Goal: Task Accomplishment & Management: Use online tool/utility

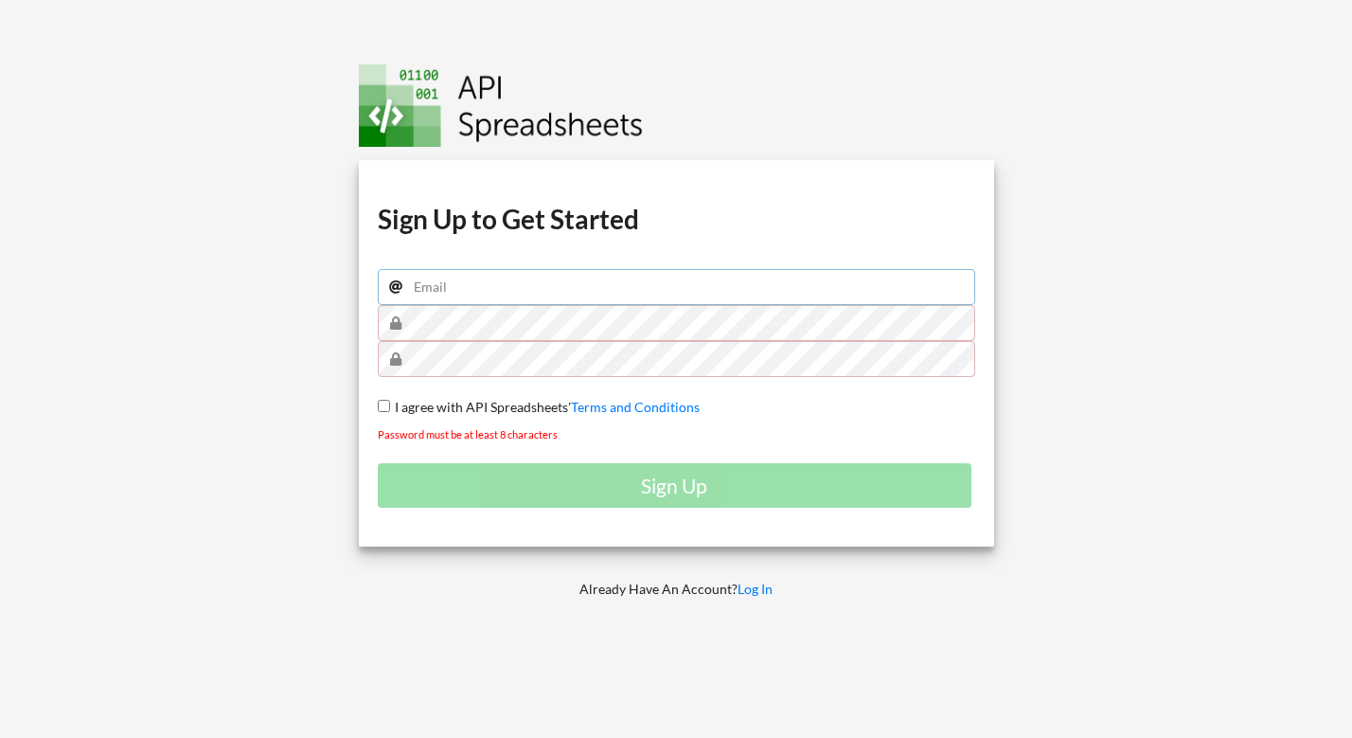
click at [507, 293] on input "email" at bounding box center [677, 287] width 598 height 36
type input "[PERSON_NAME][EMAIL_ADDRESS][DOMAIN_NAME]"
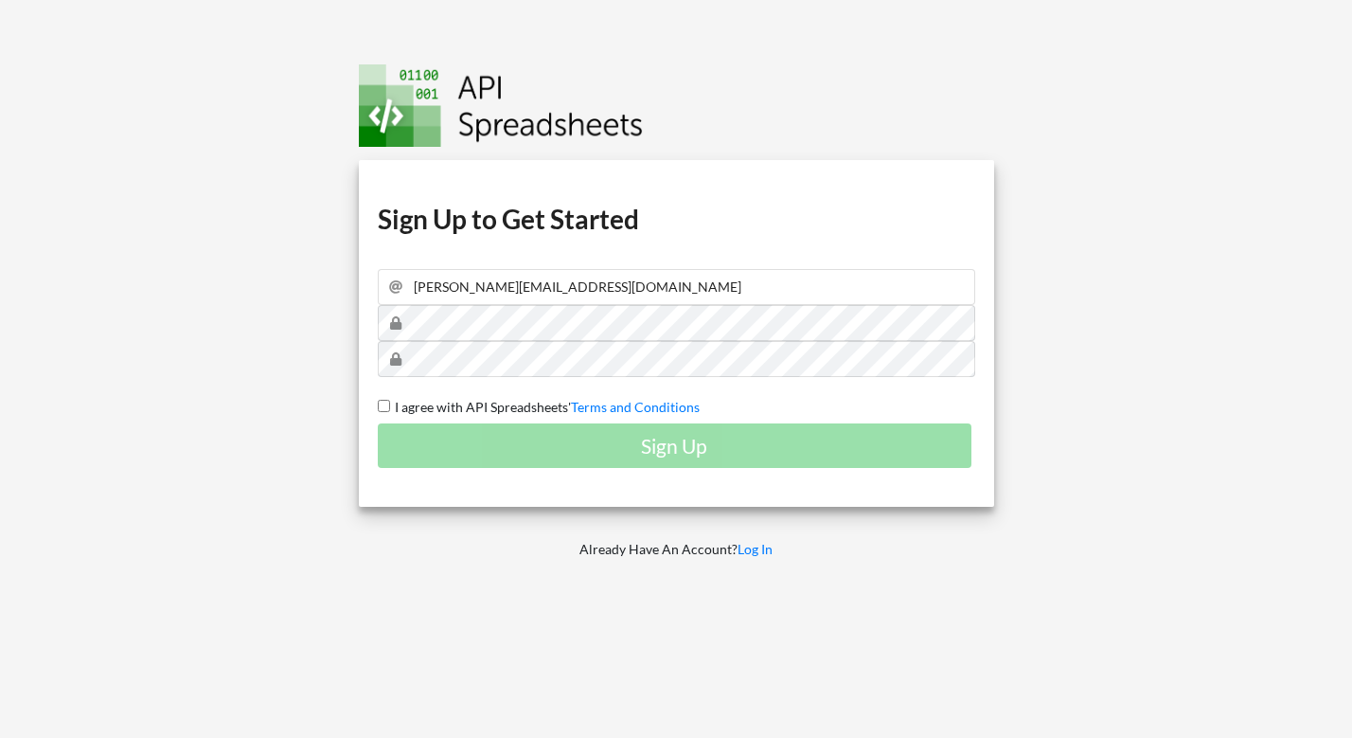
click at [482, 408] on span "I agree with API Spreadsheets'" at bounding box center [480, 407] width 181 height 16
click at [390, 408] on input "I agree with API Spreadsheets' Terms and Conditions" at bounding box center [384, 406] width 12 height 12
checkbox input "true"
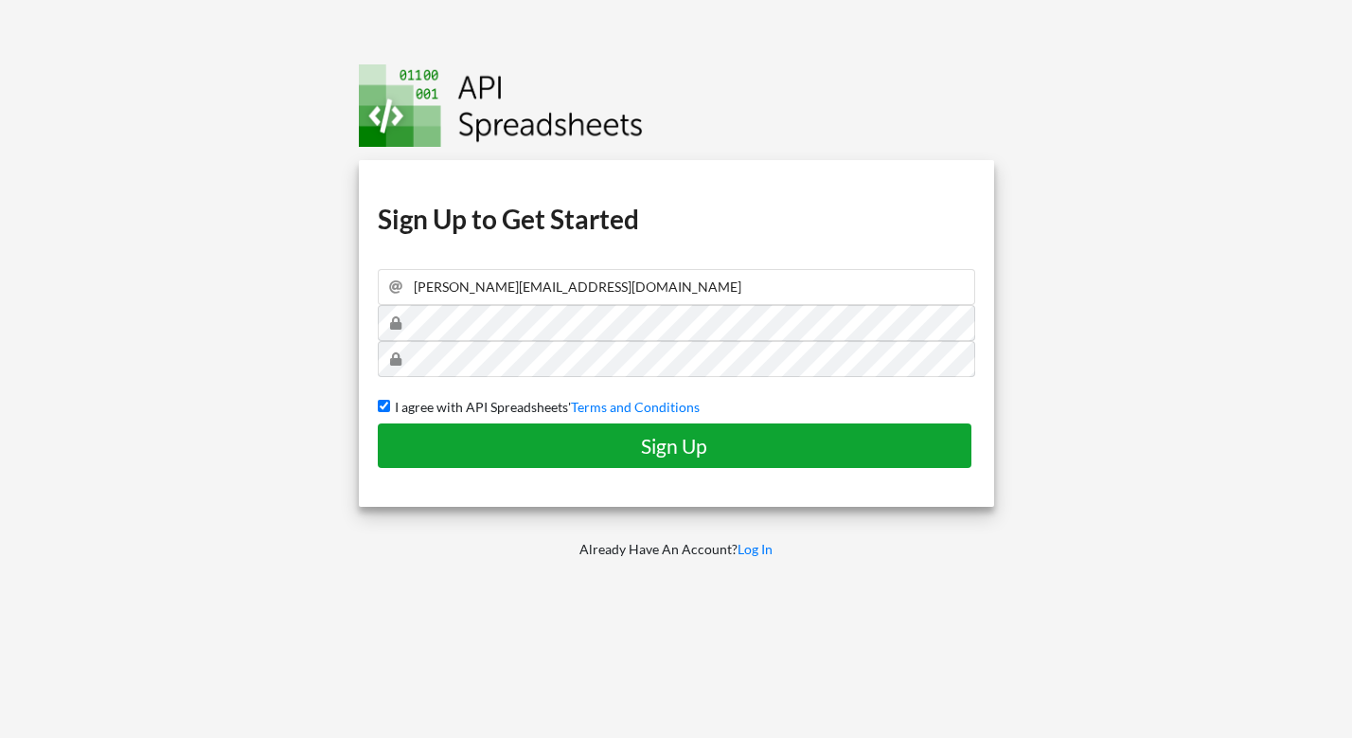
click at [538, 443] on h4 "Sign Up" at bounding box center [675, 446] width 555 height 24
checkbox input "false"
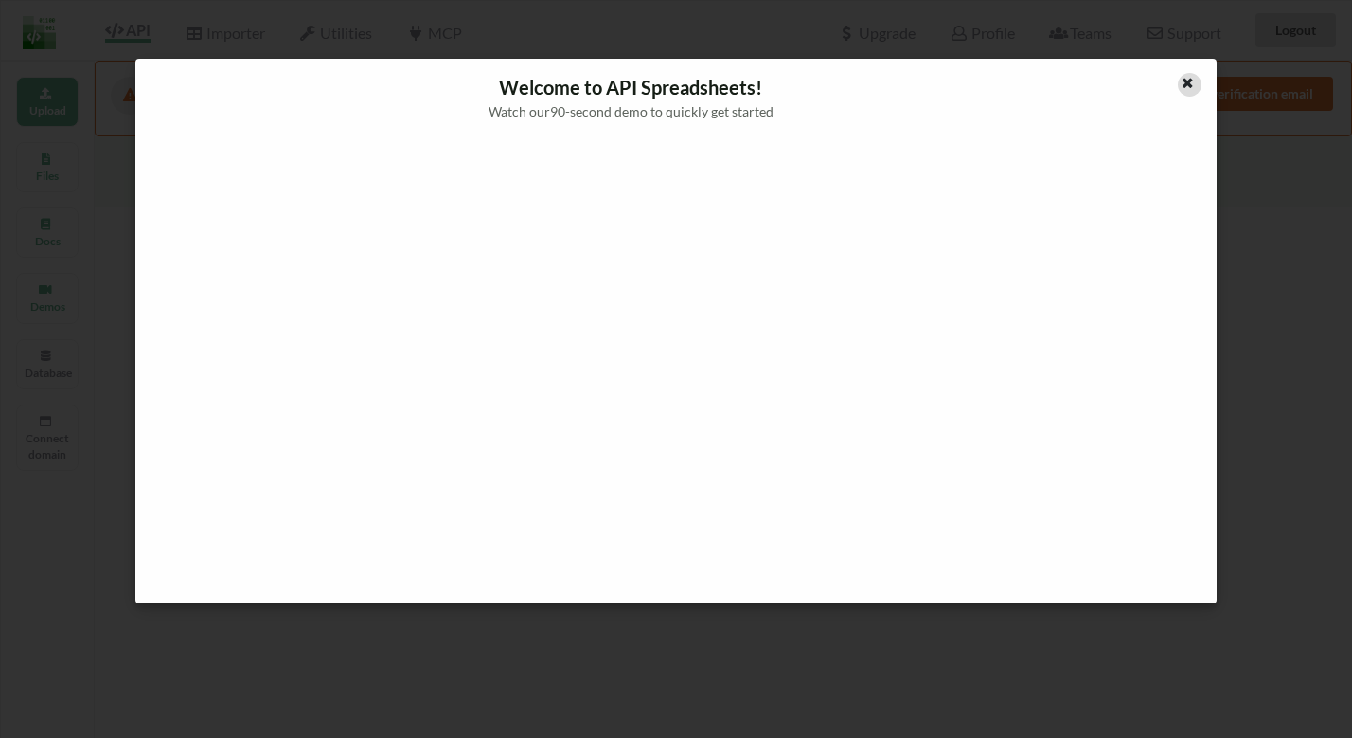
click at [1180, 87] on div at bounding box center [1190, 85] width 24 height 24
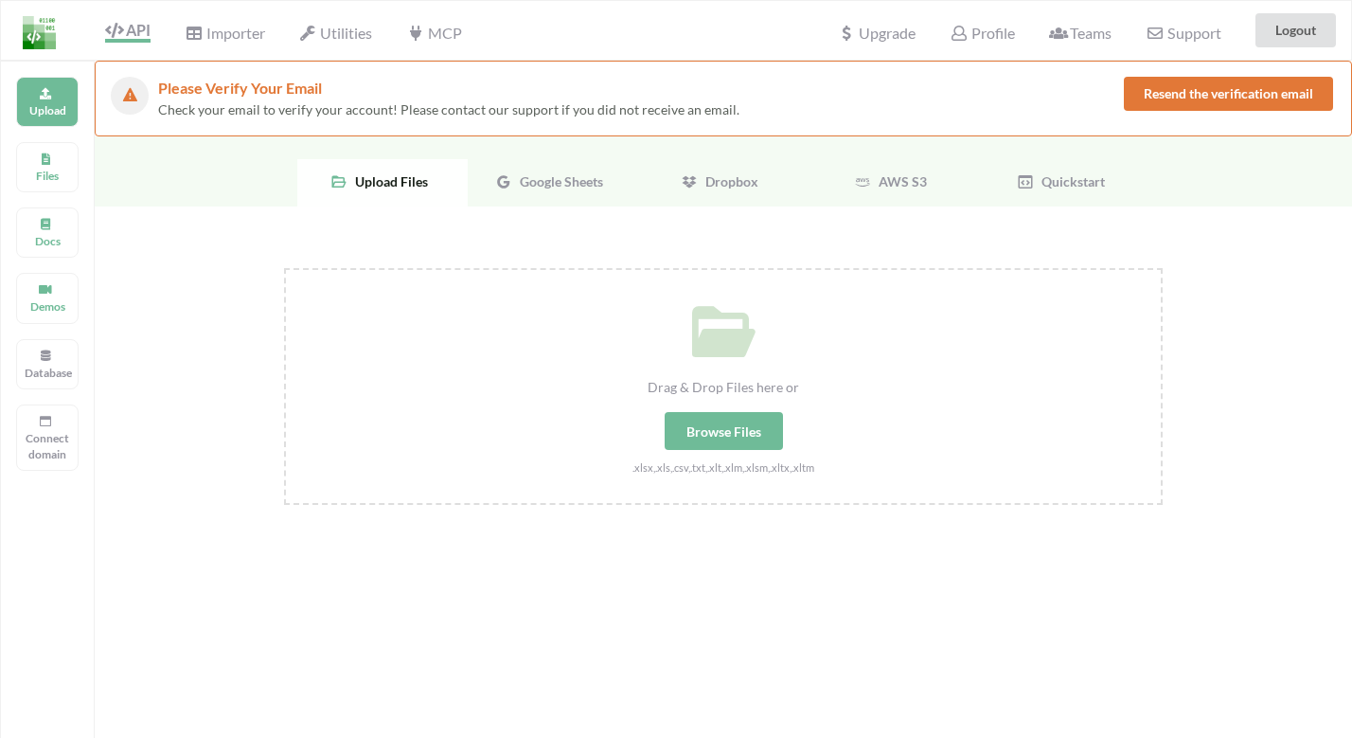
scroll to position [3, 0]
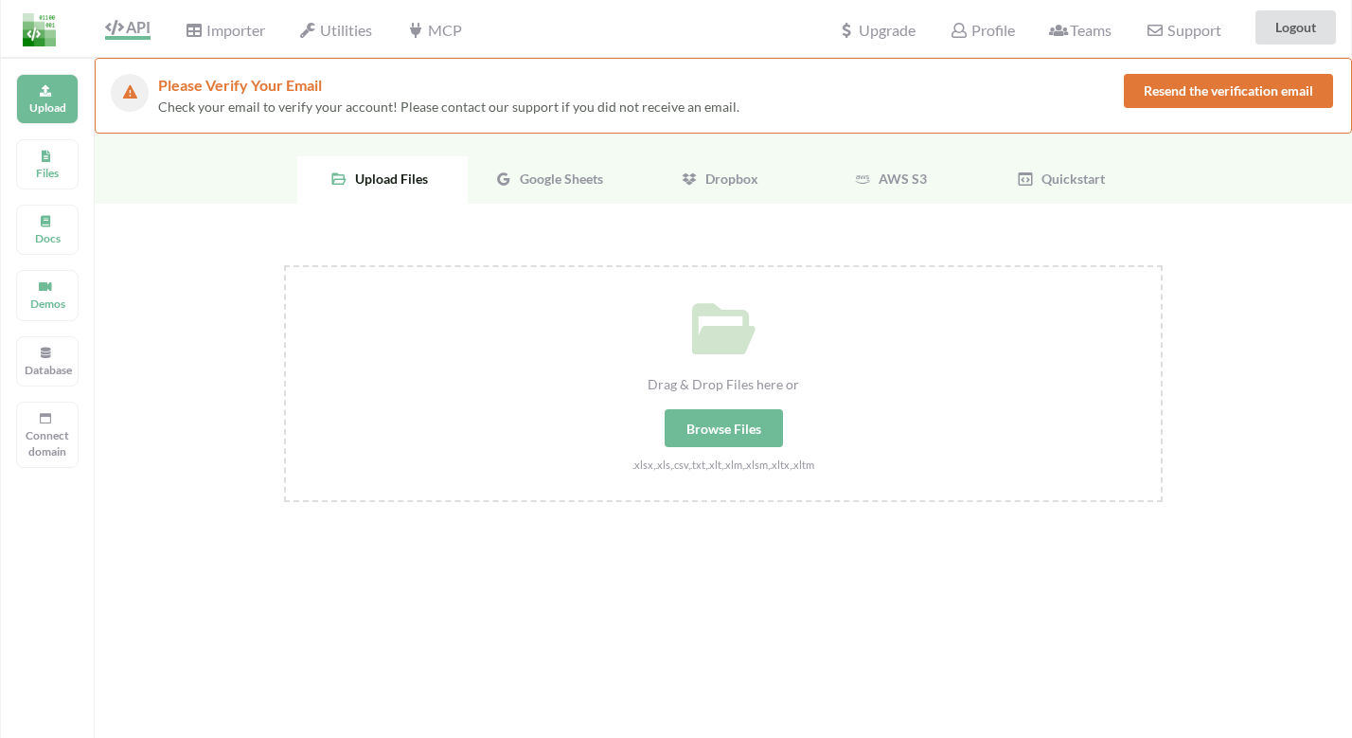
click at [528, 177] on span "Google Sheets" at bounding box center [557, 178] width 91 height 16
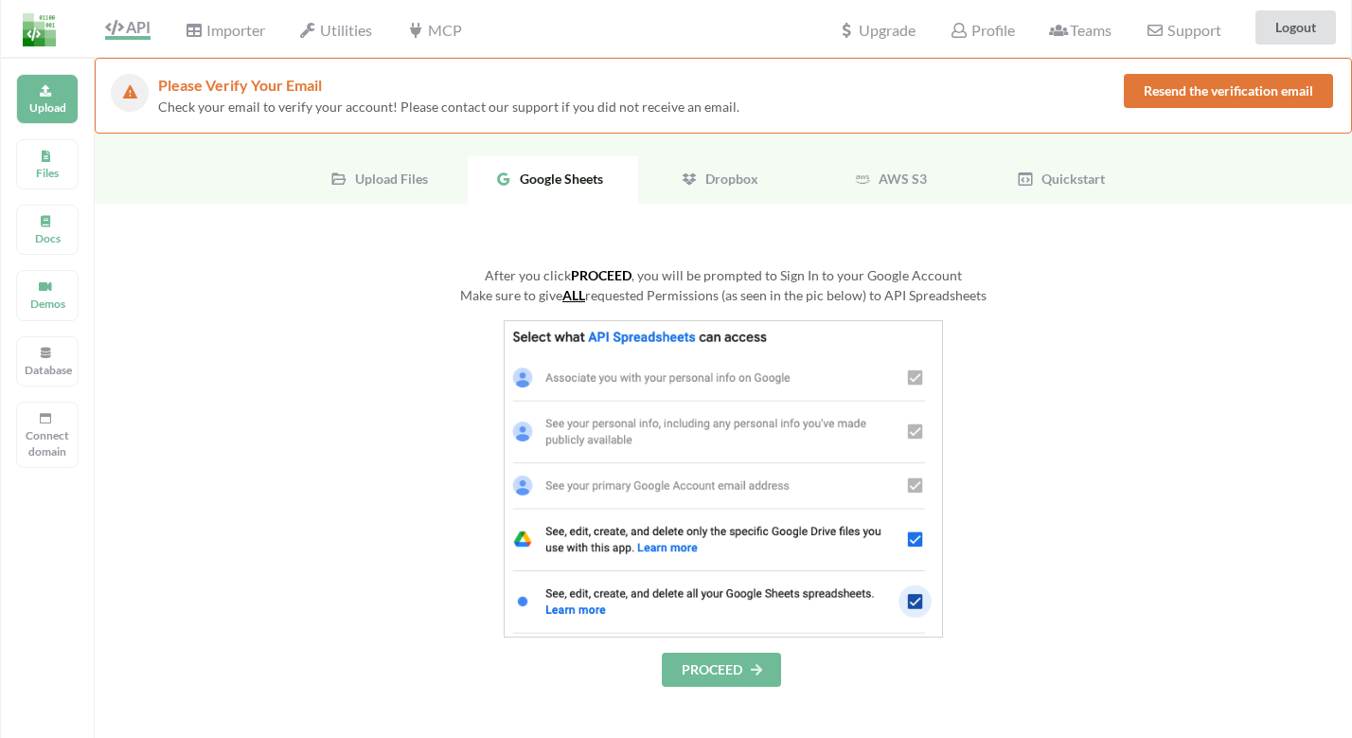
click at [686, 661] on button "PROCEED" at bounding box center [721, 670] width 119 height 34
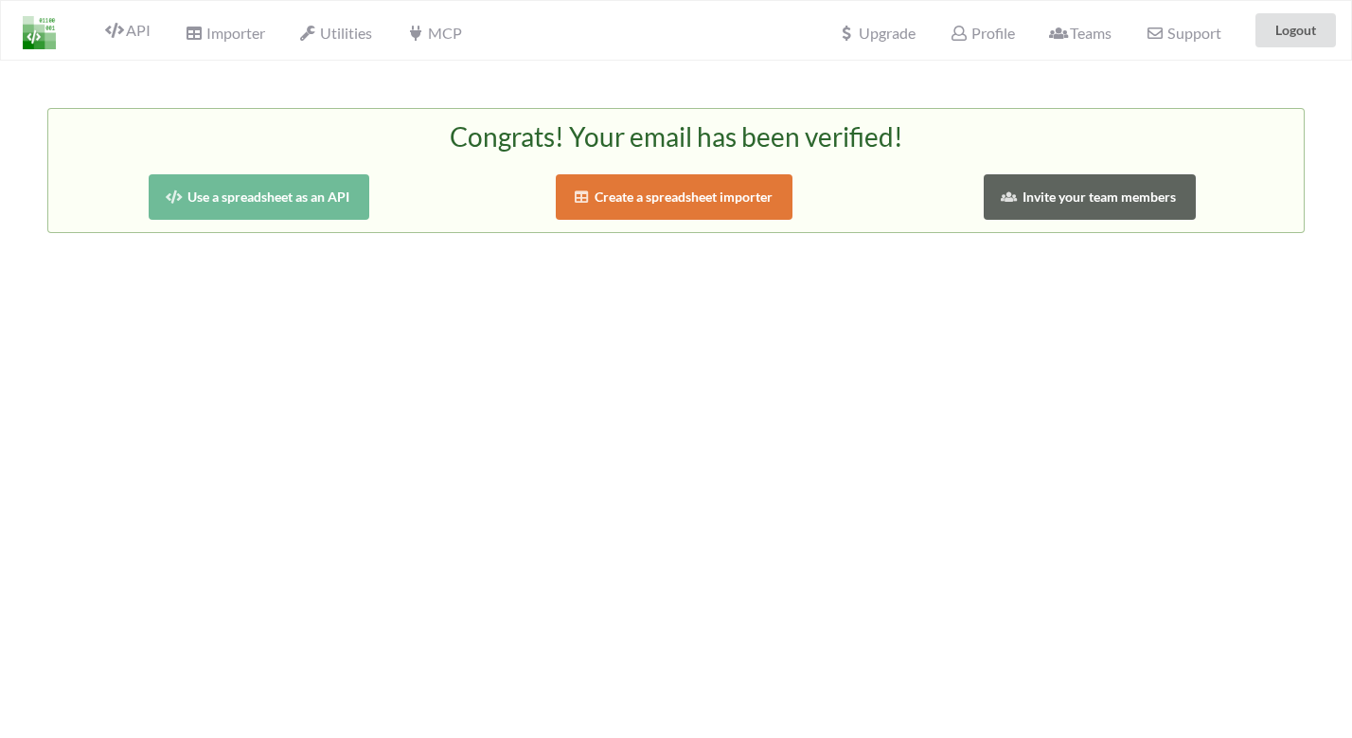
drag, startPoint x: 636, startPoint y: 201, endPoint x: 627, endPoint y: 202, distance: 9.5
click at [627, 202] on button "Create a spreadsheet importer" at bounding box center [674, 196] width 237 height 45
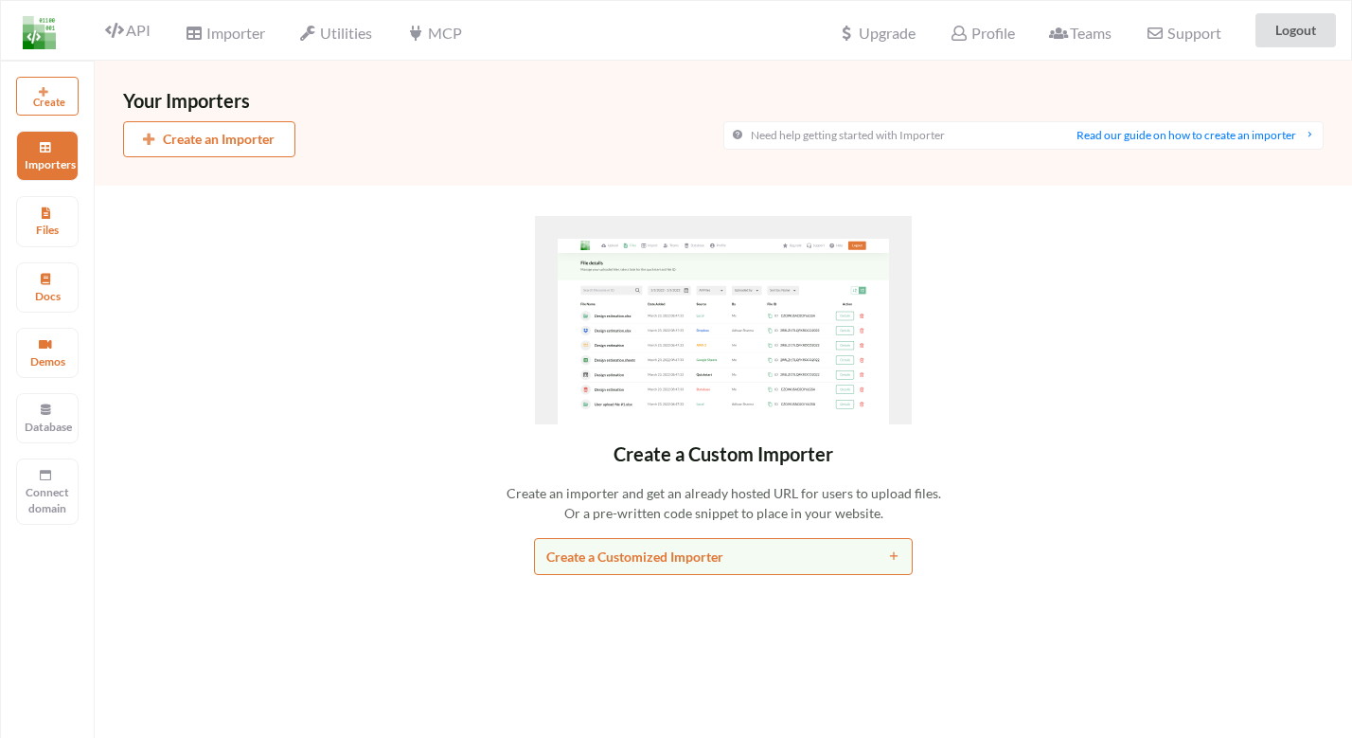
click at [230, 136] on button "Create an Importer" at bounding box center [209, 139] width 172 height 36
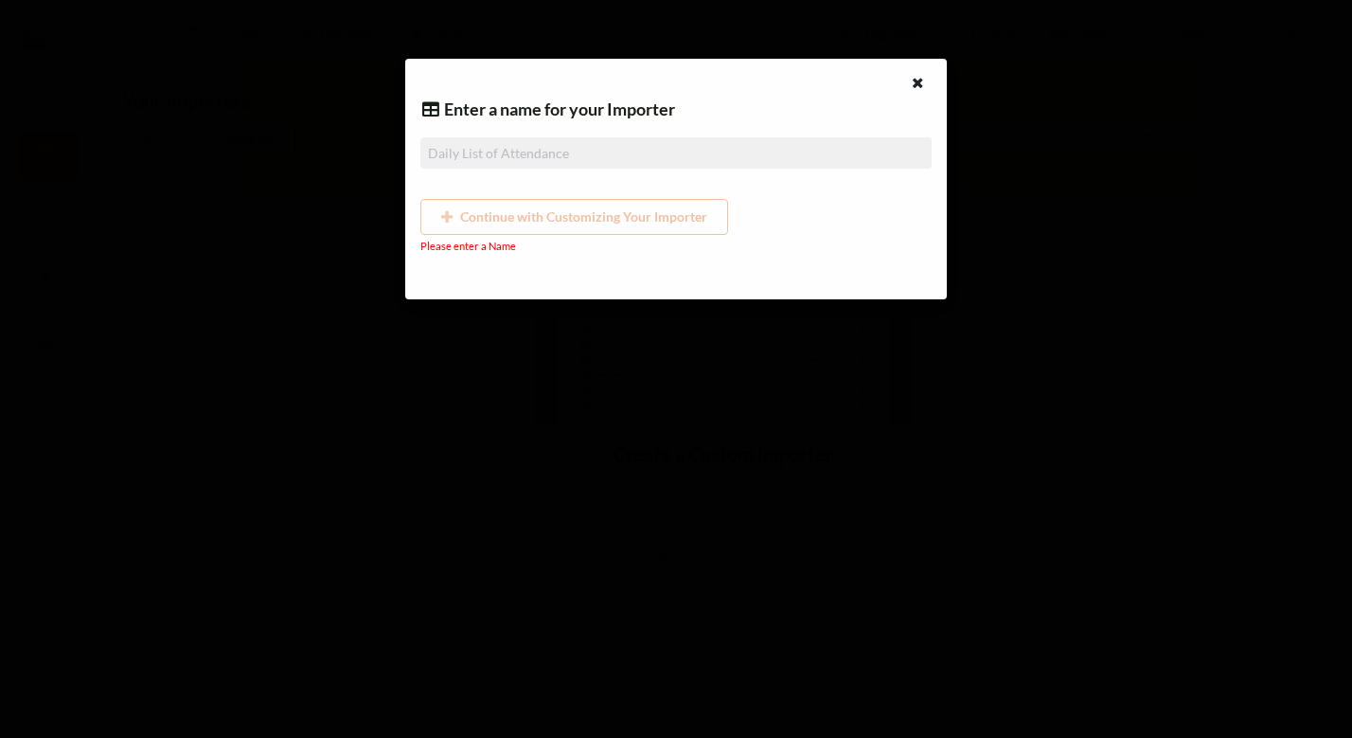
click at [772, 157] on input at bounding box center [675, 152] width 510 height 31
type input "R"
type input "Re"
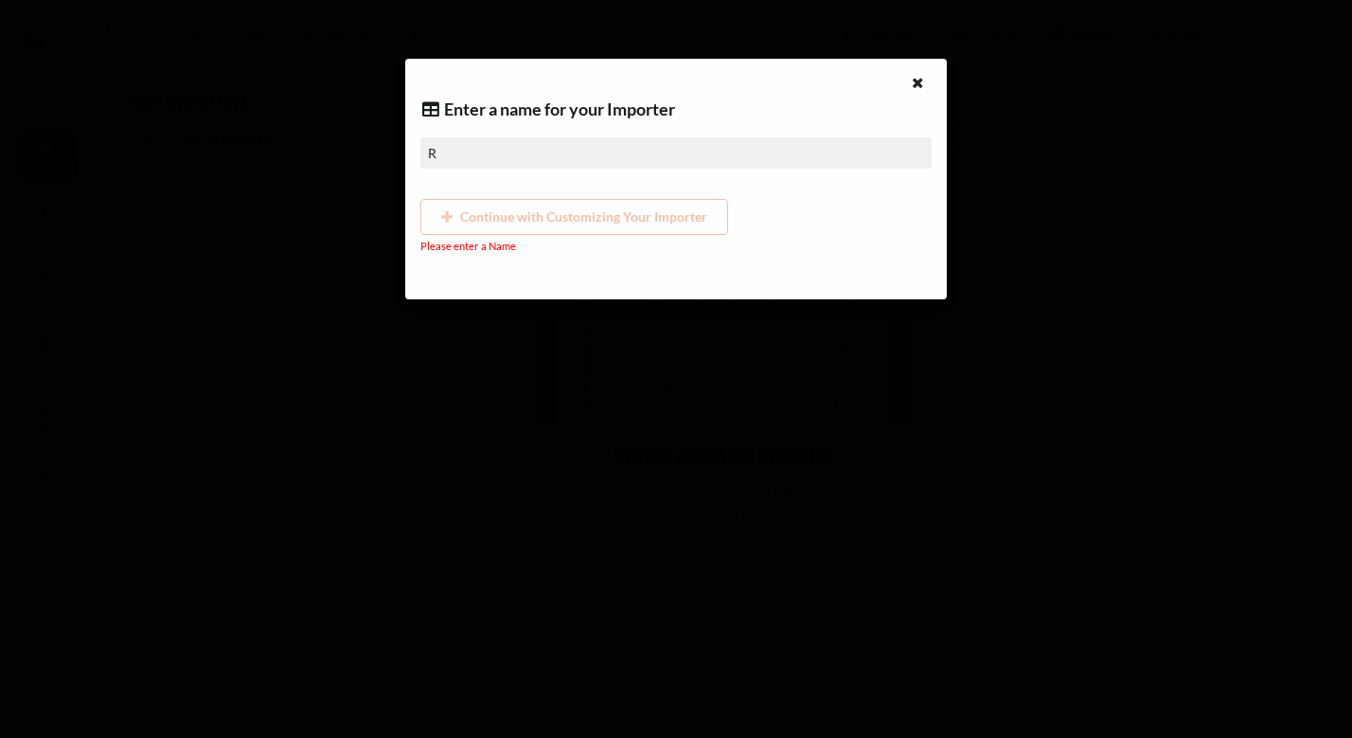
type input "Re"
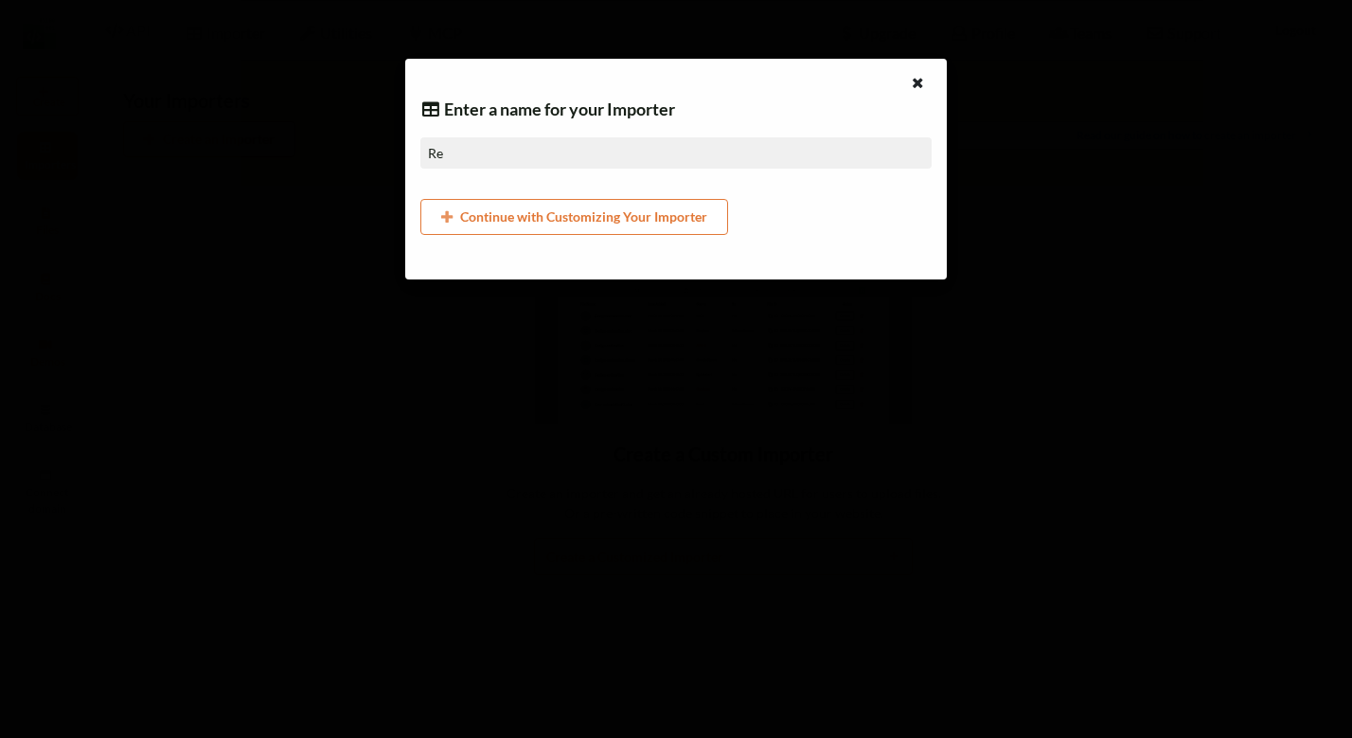
type input "Res"
type input "Rest"
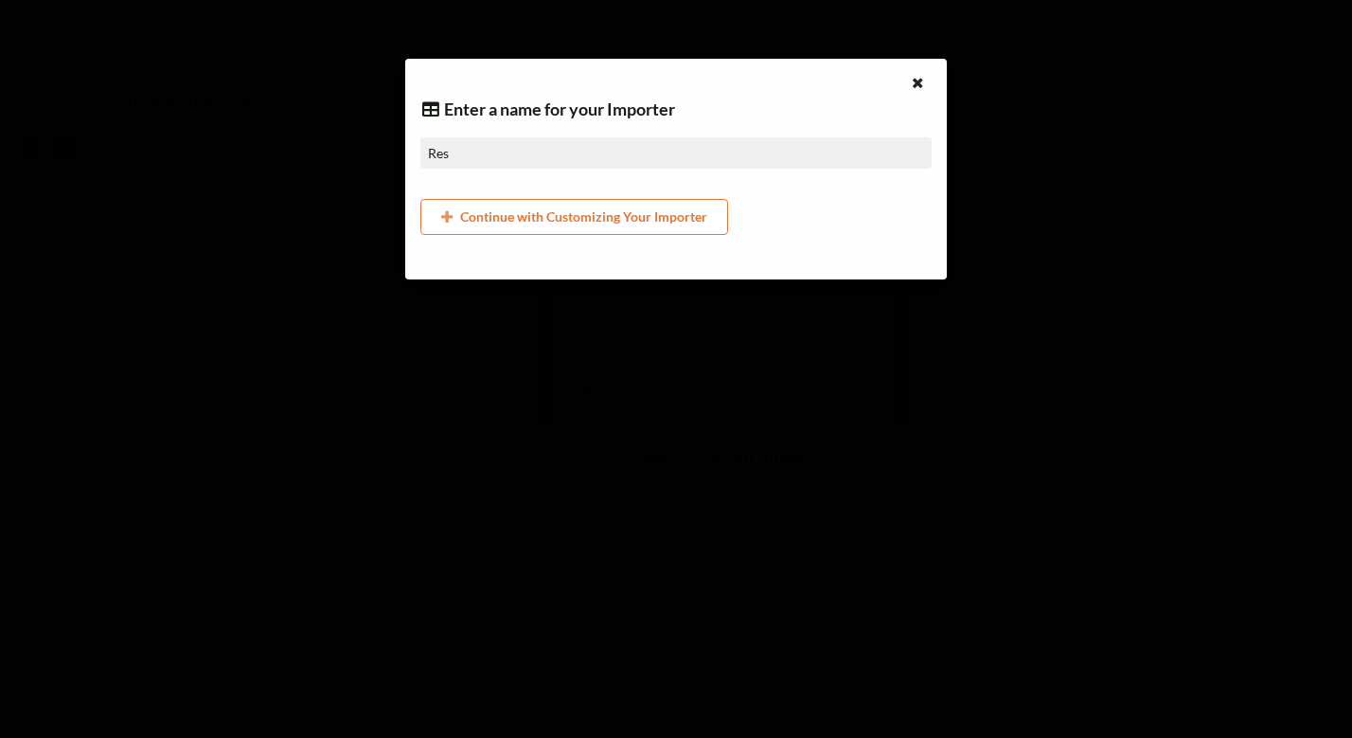
type input "Rest"
type input "Resta"
type input "Restau"
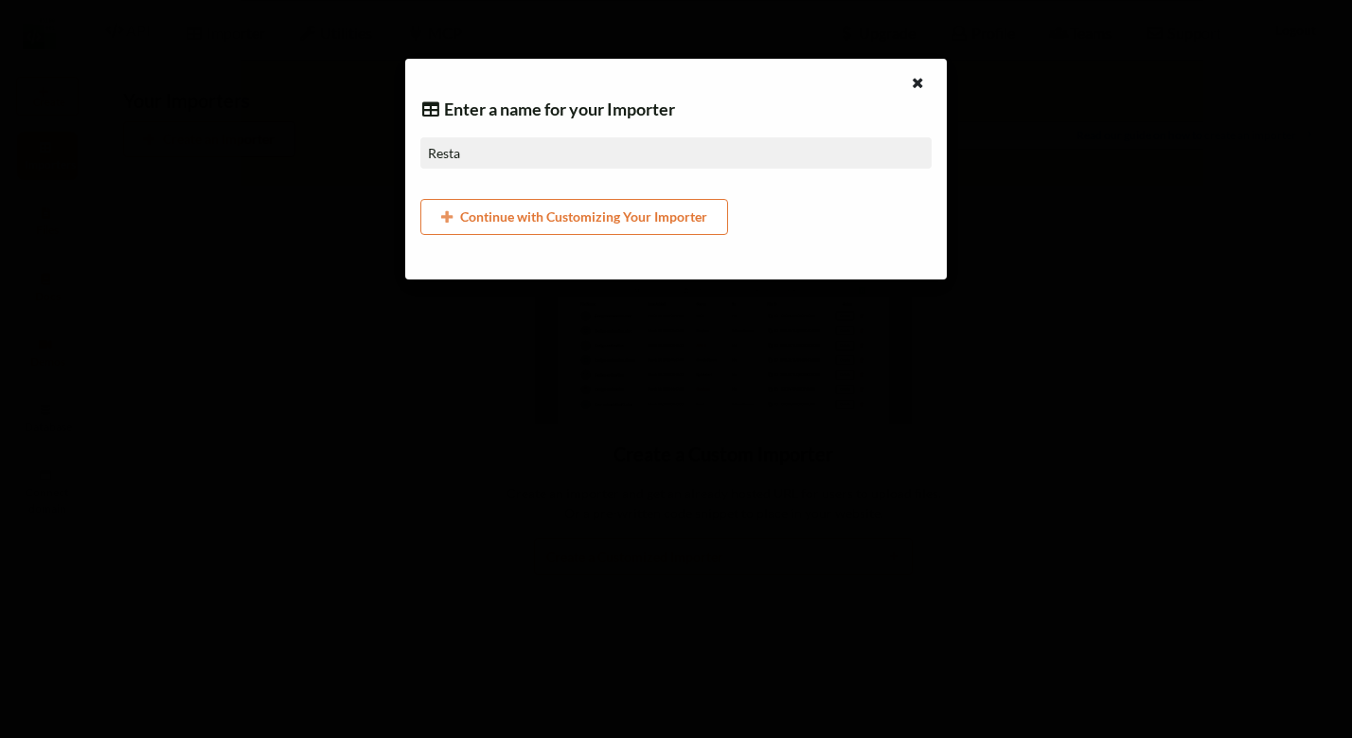
type input "Restau"
type input "Restaur"
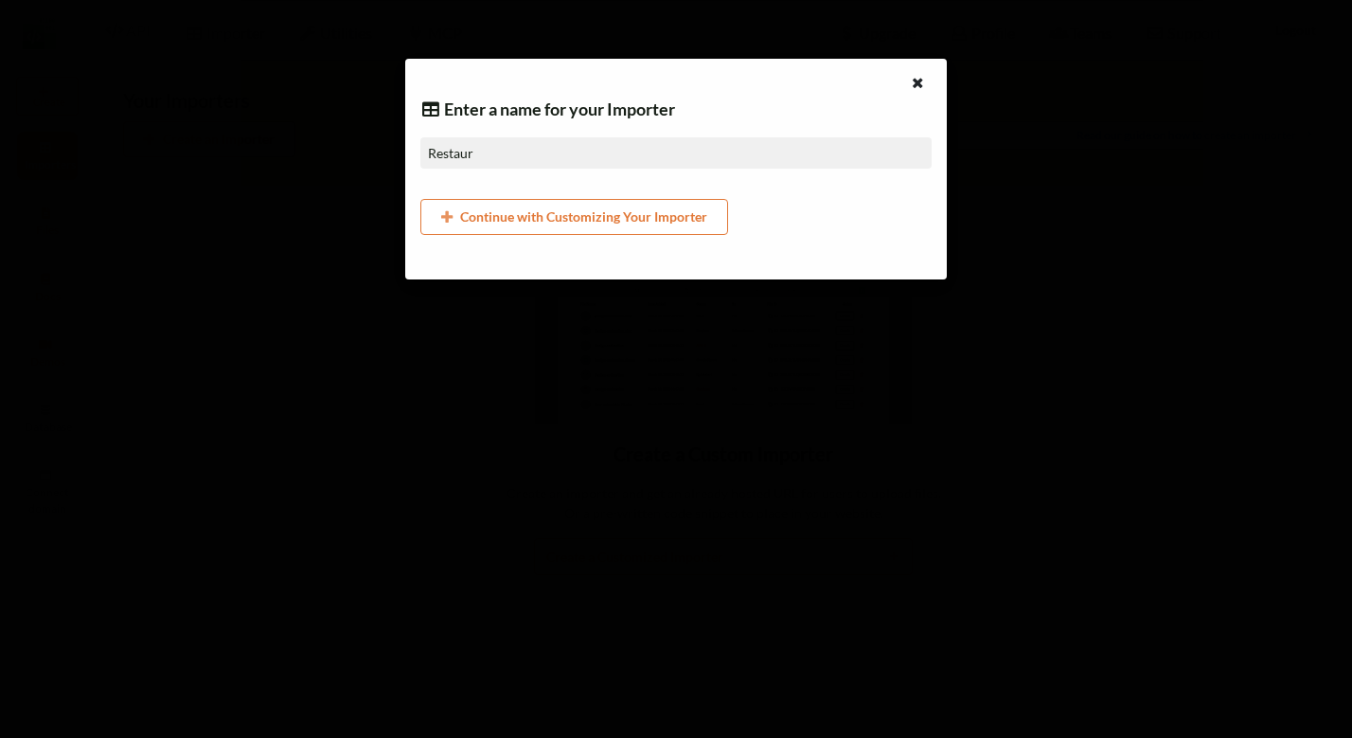
type input "Restaura"
type input "Restauran"
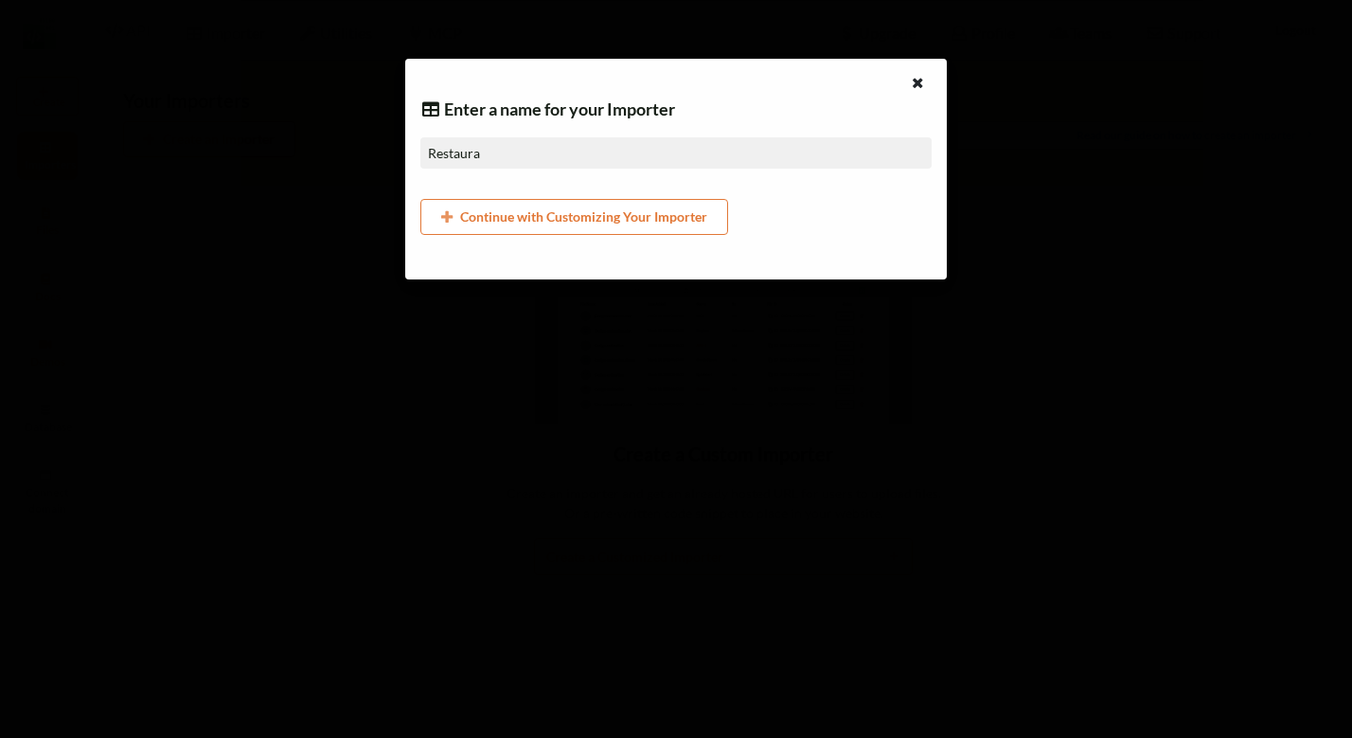
type input "Restauran"
type input "Restaurant"
click at [672, 216] on button "Continue with Customizing Your Importer" at bounding box center [574, 217] width 308 height 36
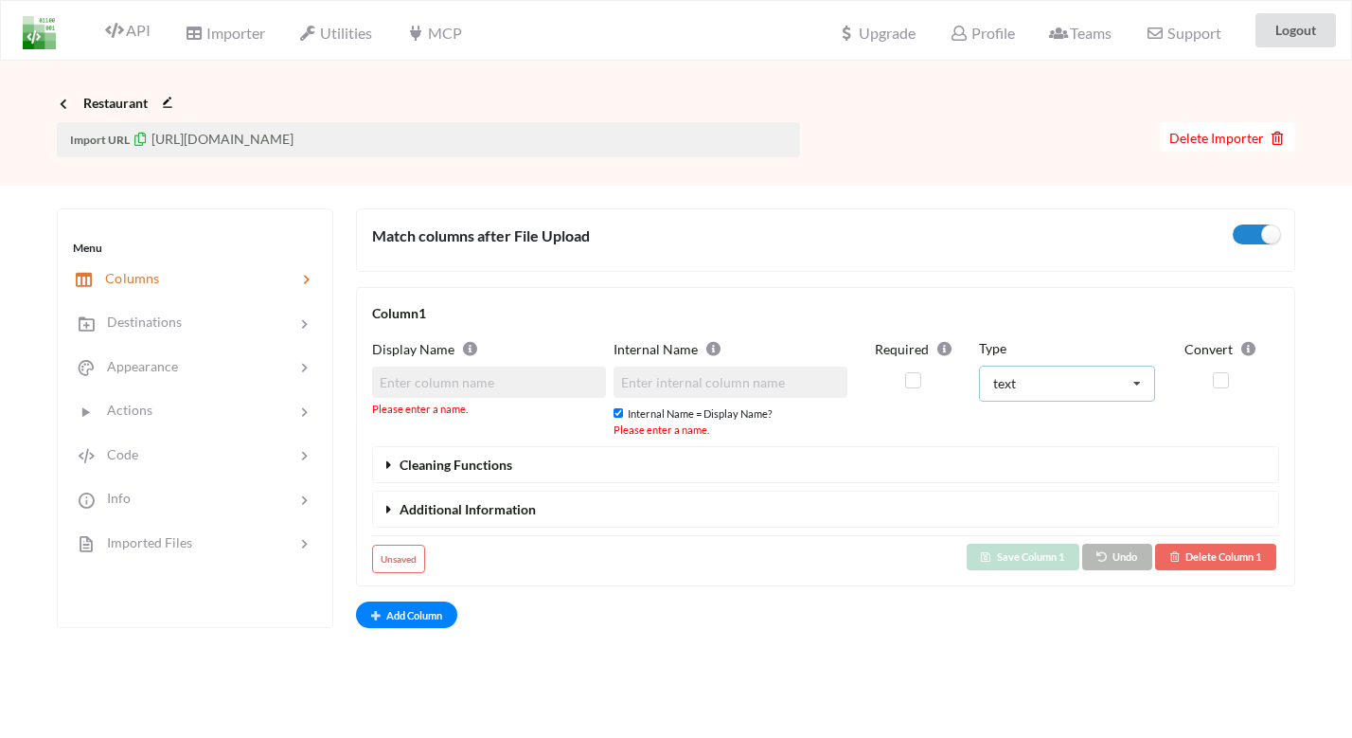
click at [1071, 396] on div "text text numerical boolean datetime" at bounding box center [1066, 384] width 175 height 36
click at [918, 393] on div "Required" at bounding box center [913, 388] width 116 height 100
click at [685, 456] on button "Cleaning Functions" at bounding box center [825, 464] width 905 height 35
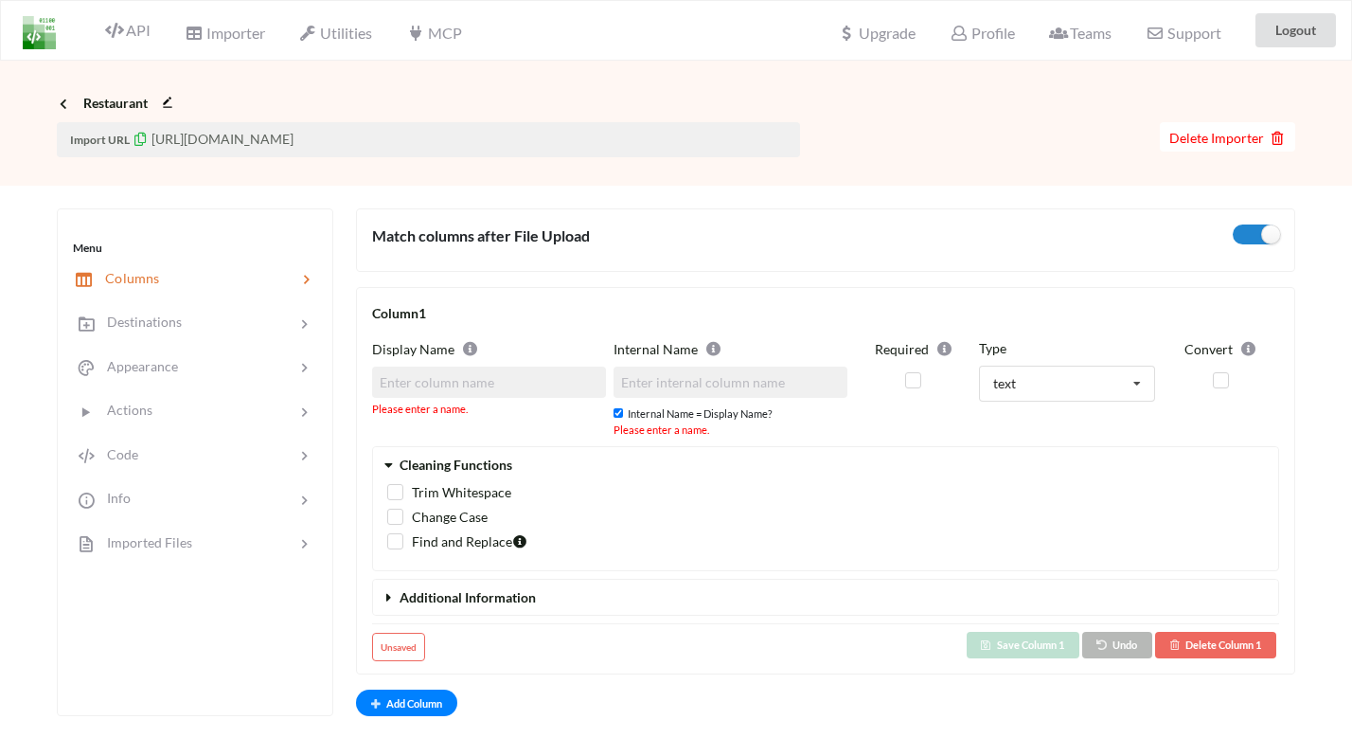
click at [685, 456] on button "Cleaning Functions" at bounding box center [825, 464] width 905 height 35
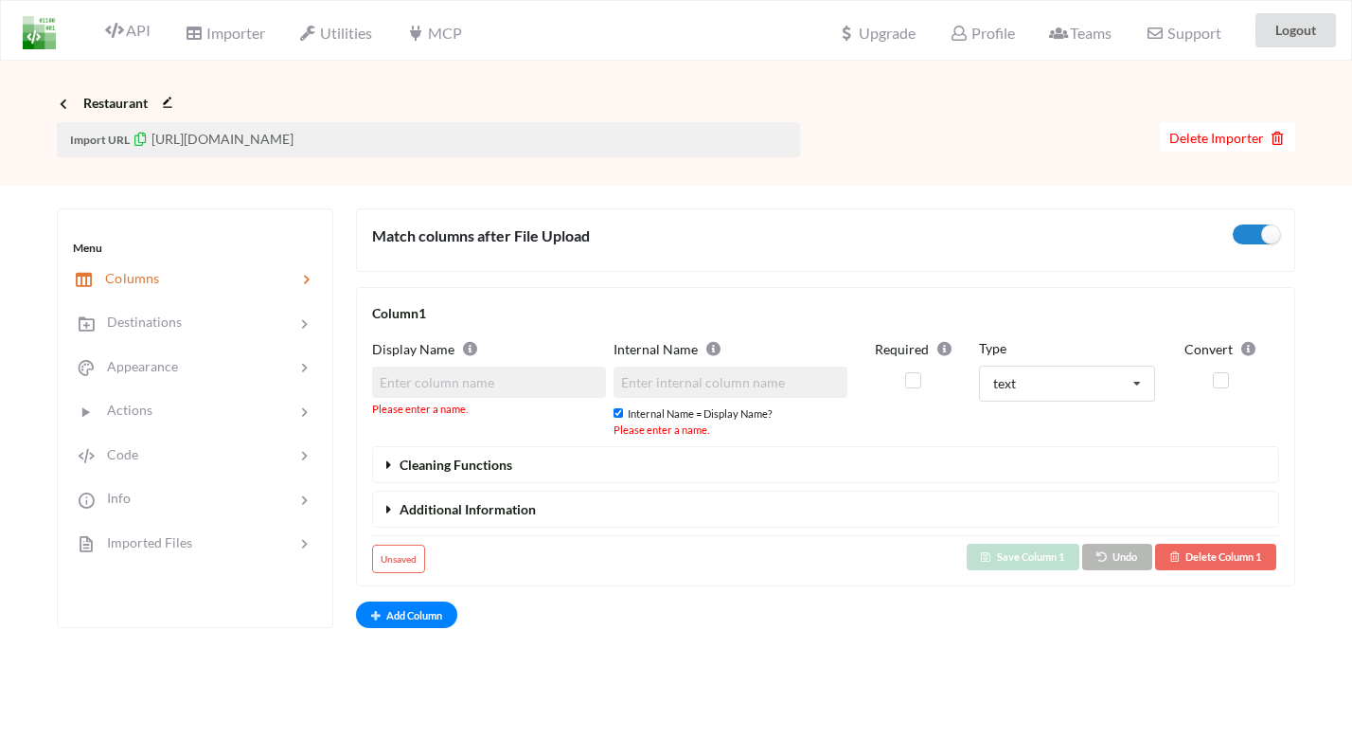
click at [647, 506] on button "Additional Information" at bounding box center [825, 509] width 905 height 35
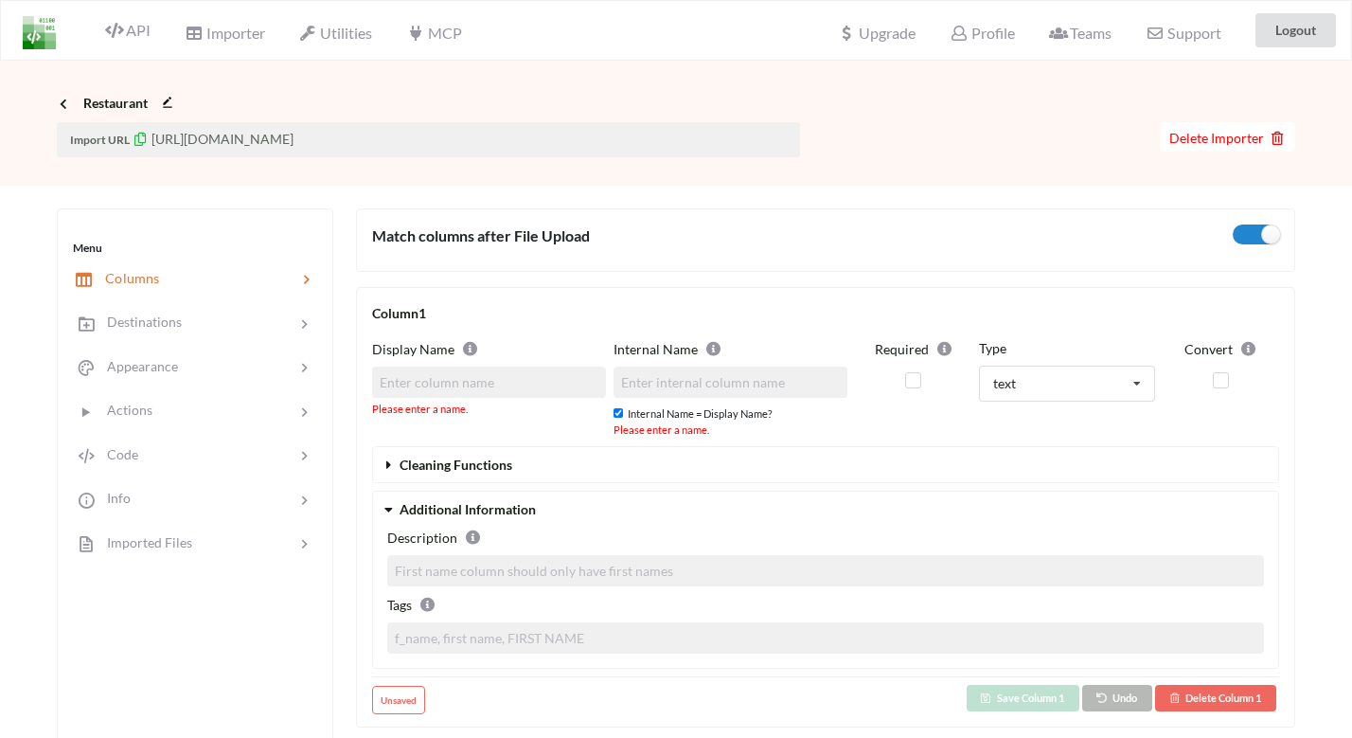
click at [647, 506] on button "Additional Information" at bounding box center [825, 509] width 905 height 35
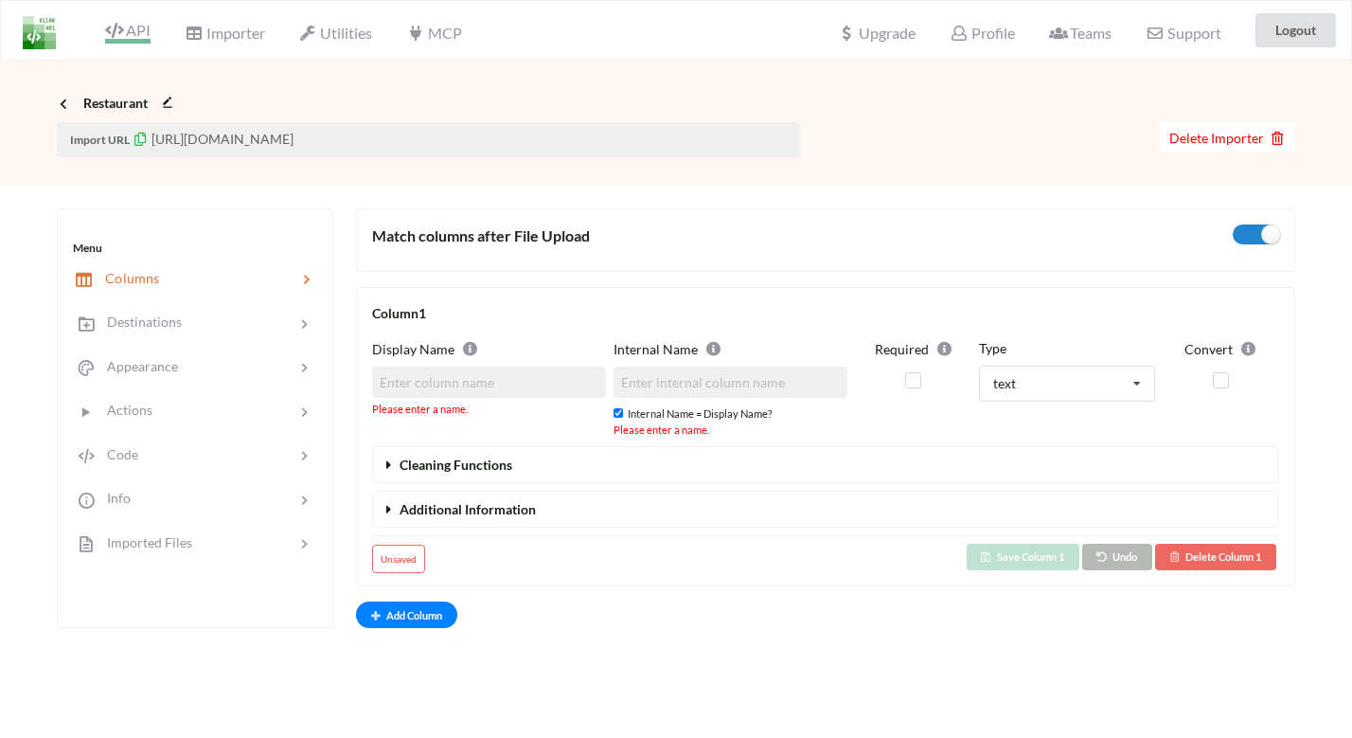
drag, startPoint x: 134, startPoint y: 43, endPoint x: 134, endPoint y: 32, distance: 10.5
click at [134, 42] on div "API" at bounding box center [120, 30] width 85 height 36
click at [134, 27] on span "API" at bounding box center [127, 32] width 45 height 23
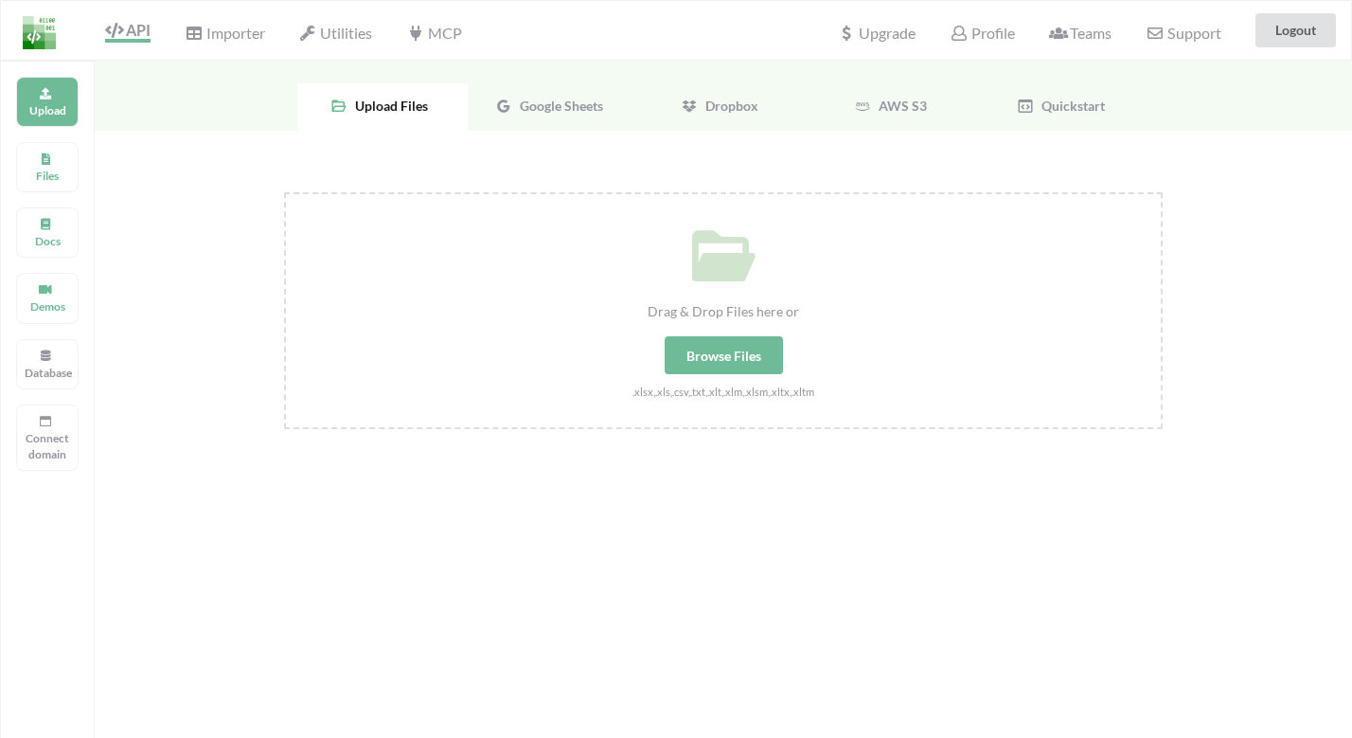
click at [581, 99] on span "Google Sheets" at bounding box center [557, 106] width 91 height 16
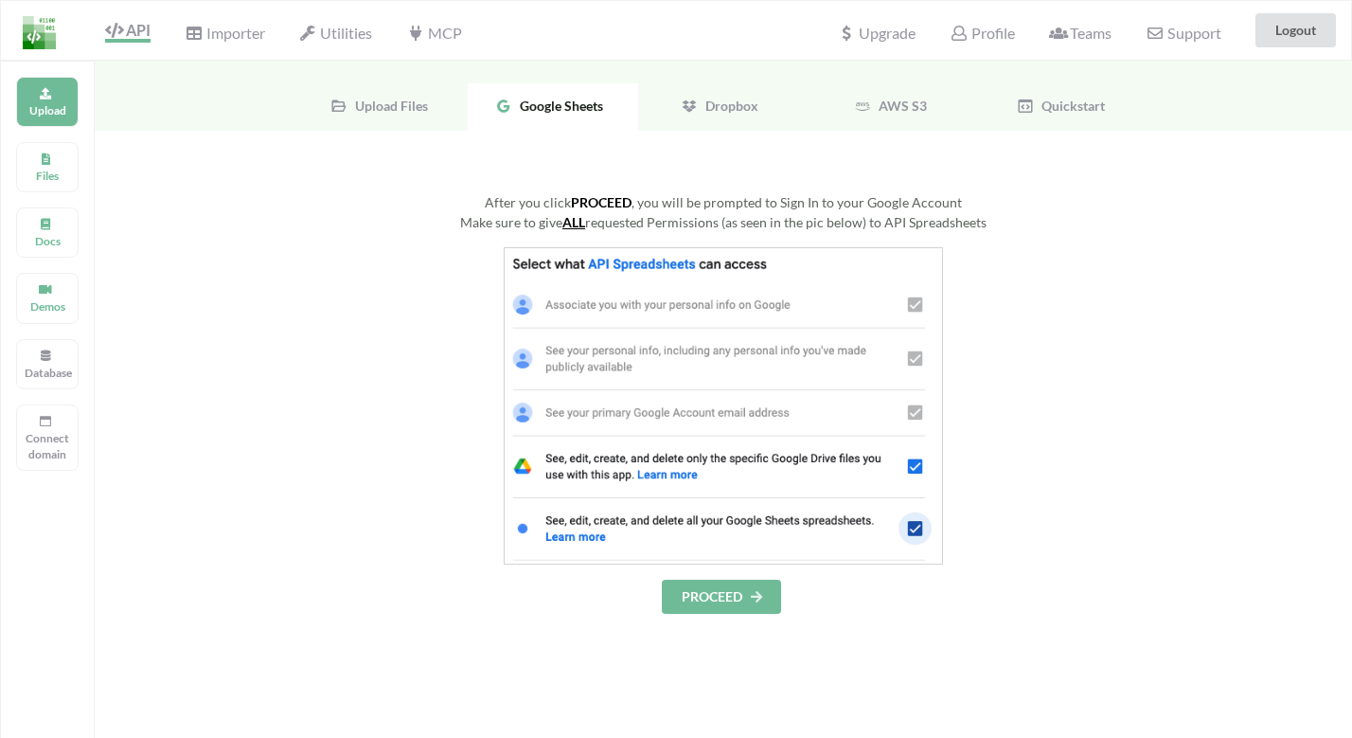
click at [699, 597] on button "PROCEED" at bounding box center [721, 597] width 119 height 34
